Goal: Find specific page/section

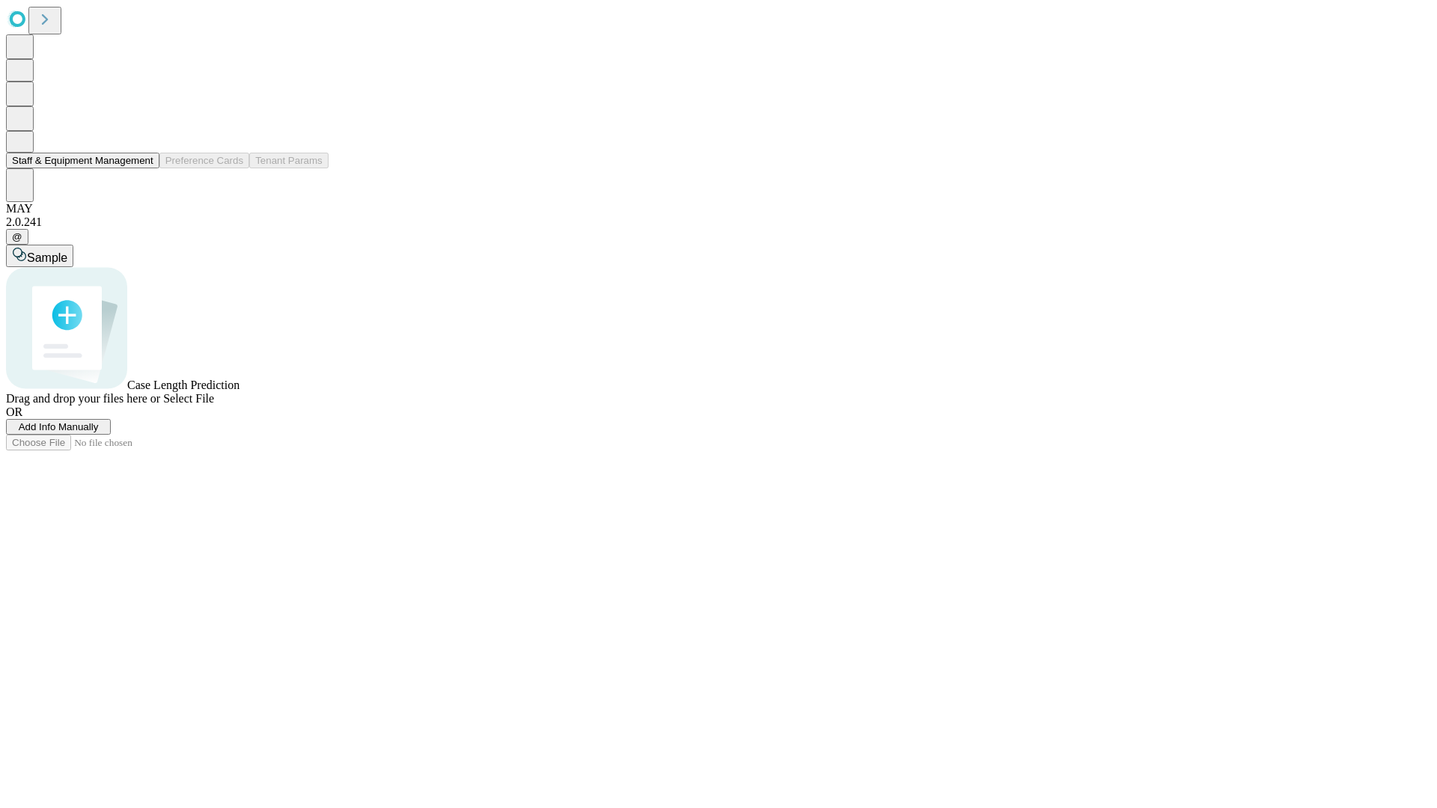
click at [140, 168] on button "Staff & Equipment Management" at bounding box center [82, 161] width 153 height 16
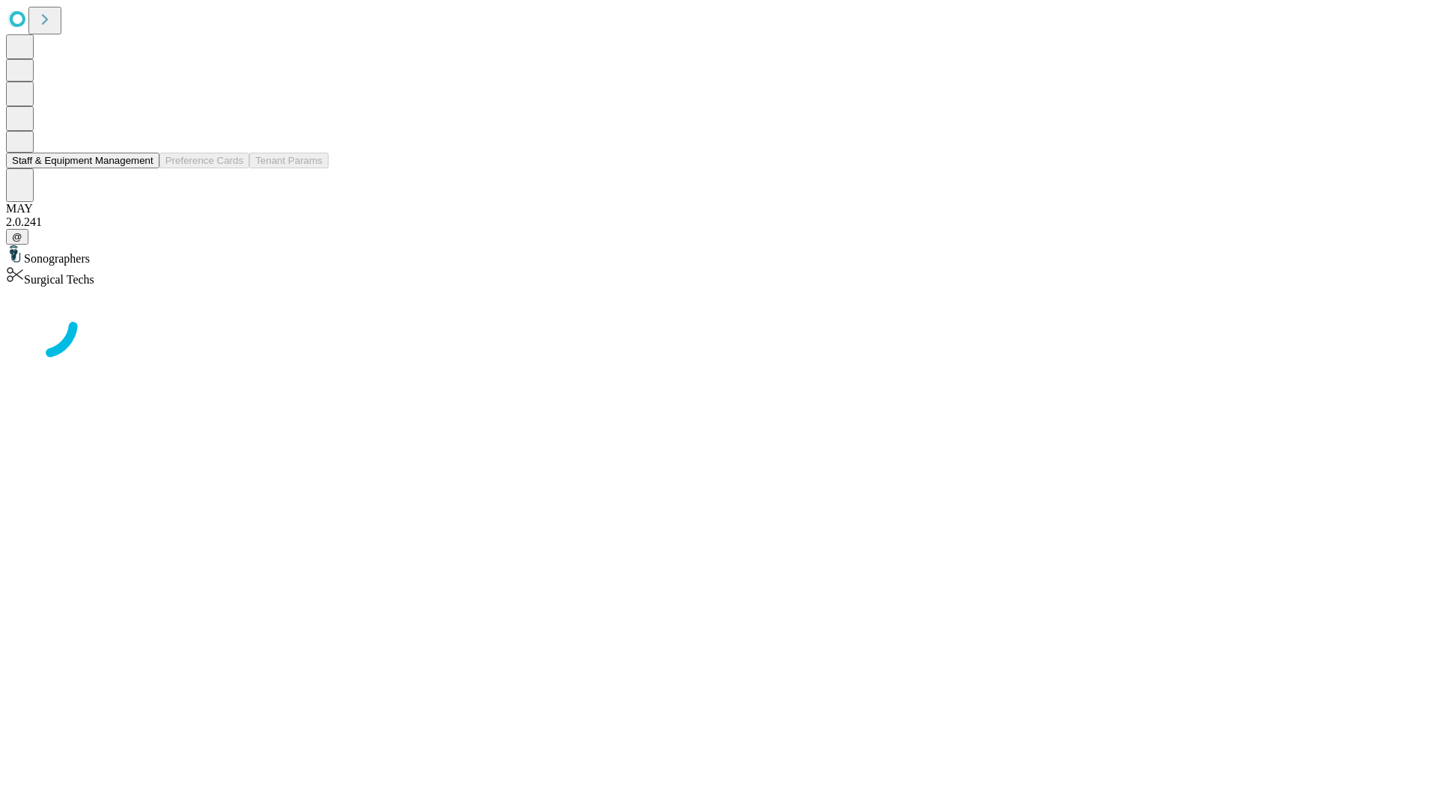
click at [143, 168] on button "Staff & Equipment Management" at bounding box center [82, 161] width 153 height 16
